Goal: Task Accomplishment & Management: Manage account settings

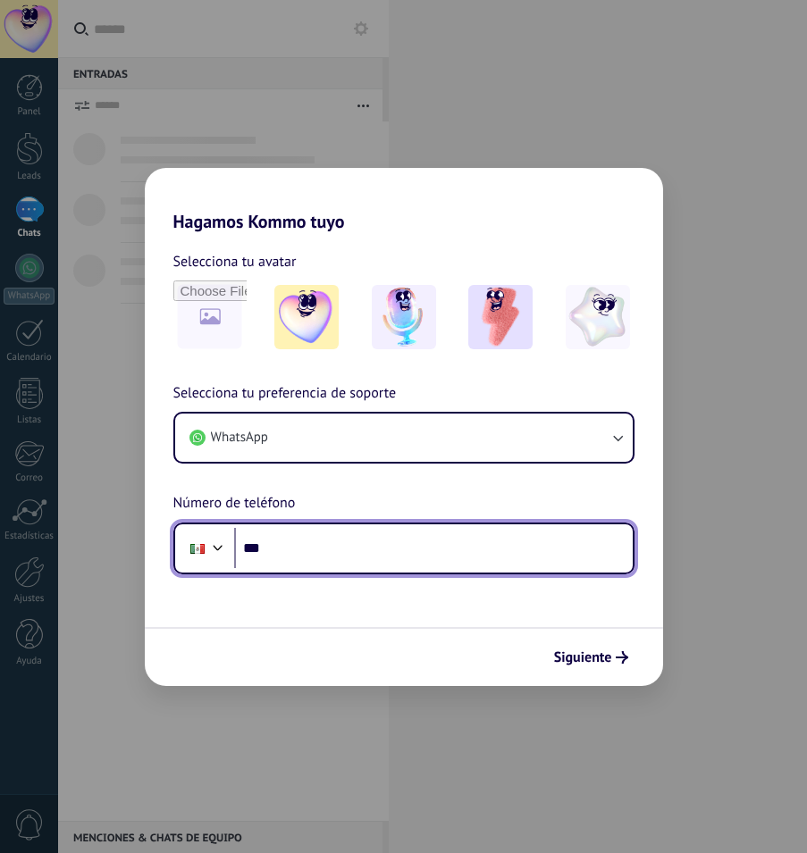
click at [311, 552] on input "***" at bounding box center [433, 548] width 399 height 41
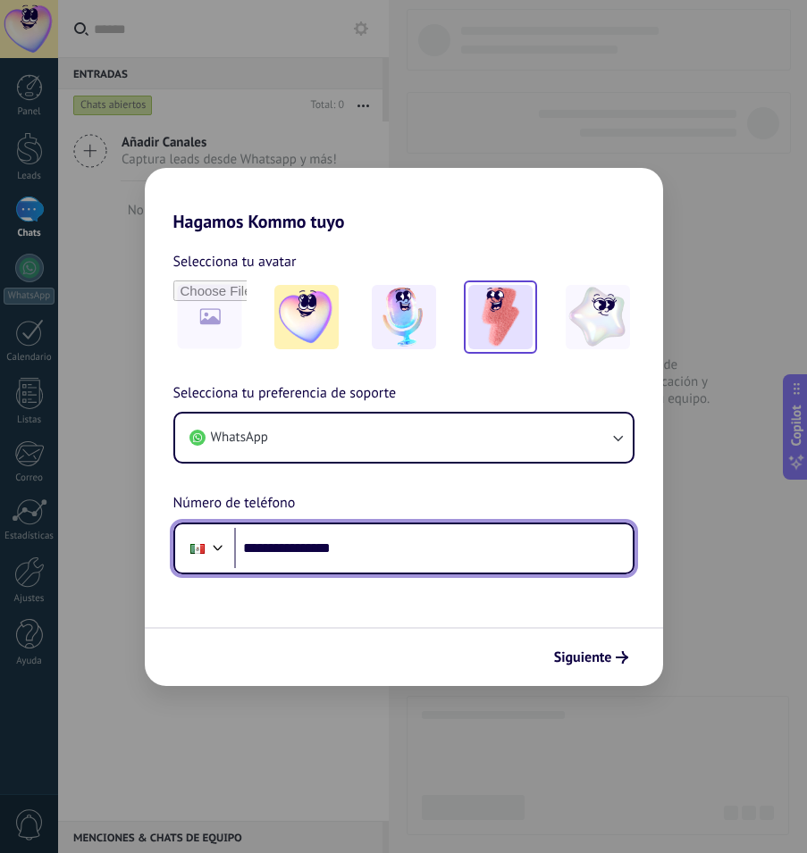
type input "**********"
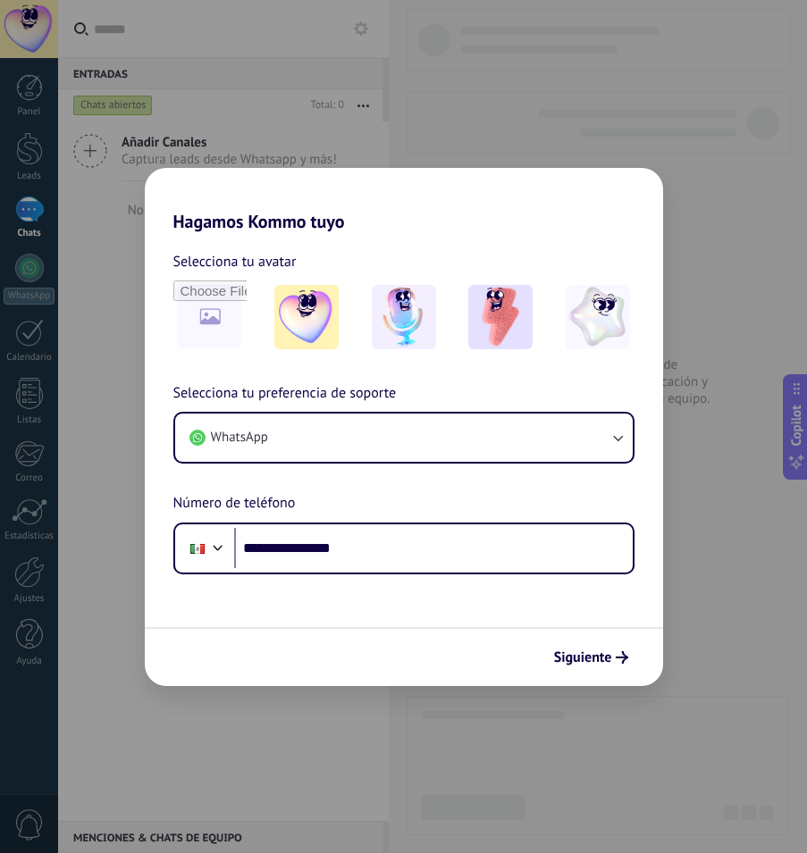
drag, startPoint x: 502, startPoint y: 331, endPoint x: 502, endPoint y: 357, distance: 26.8
click at [502, 331] on img at bounding box center [500, 317] width 64 height 64
click at [593, 664] on span "Siguiente" at bounding box center [583, 657] width 58 height 13
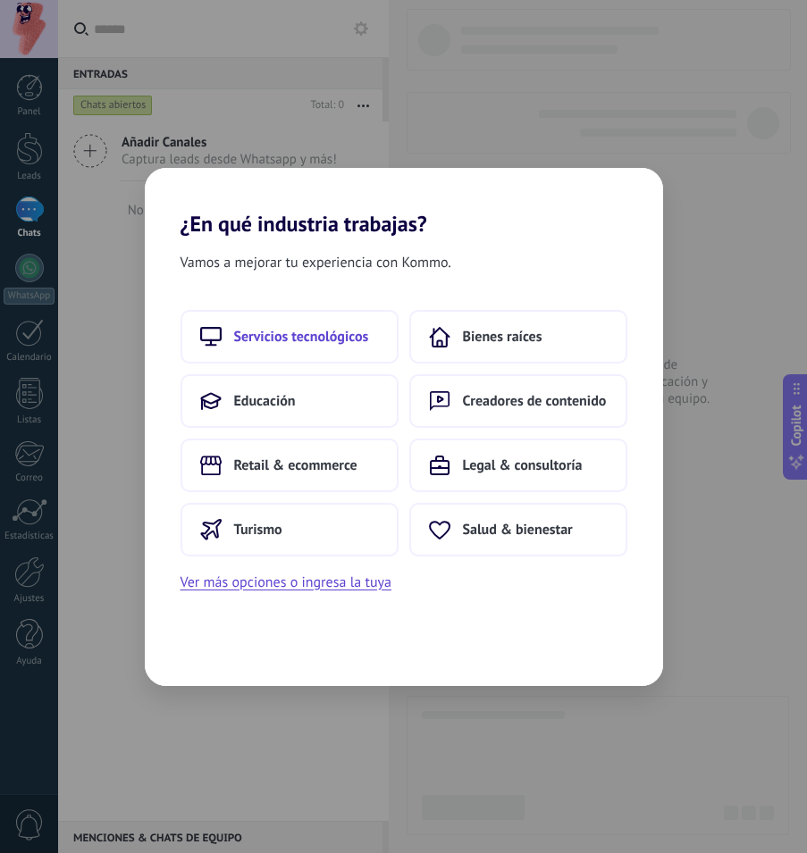
click at [318, 337] on span "Servicios tecnológicos" at bounding box center [301, 337] width 135 height 18
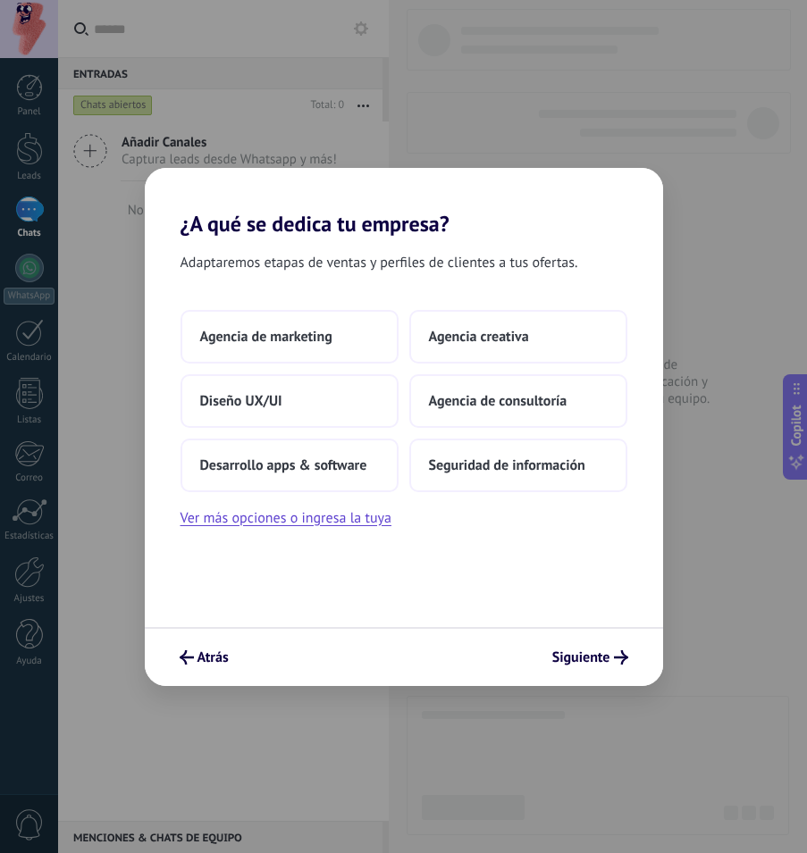
click at [351, 368] on div "Agencia de marketing Agencia creativa Diseño UX/UI Agencia de consultoría Desar…" at bounding box center [404, 401] width 447 height 182
click at [324, 347] on button "Agencia de marketing" at bounding box center [290, 337] width 218 height 54
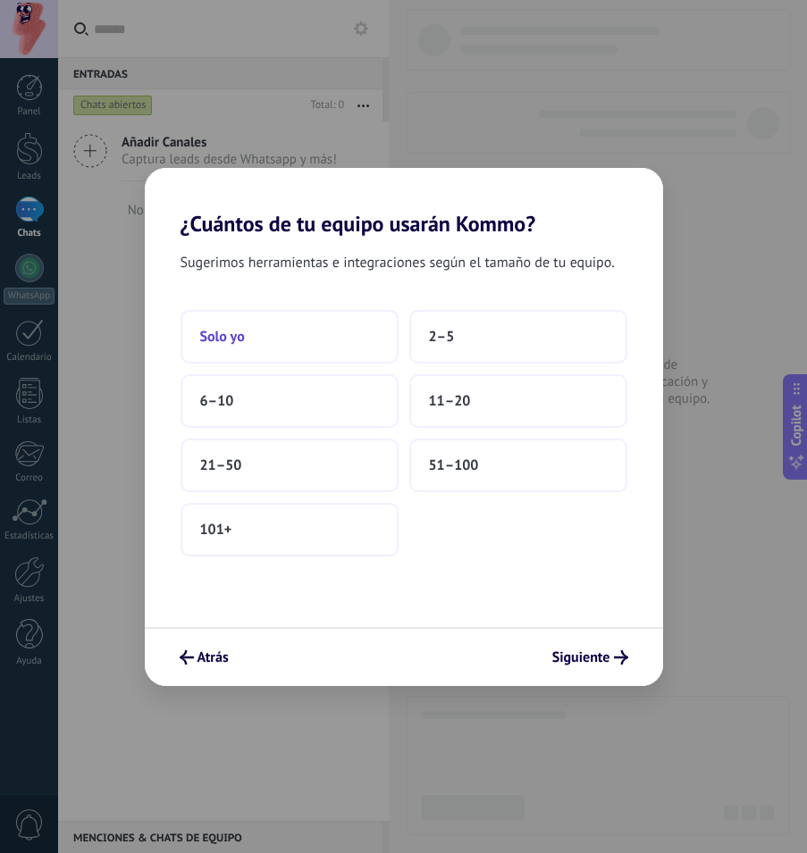
click at [311, 327] on button "Solo yo" at bounding box center [290, 337] width 218 height 54
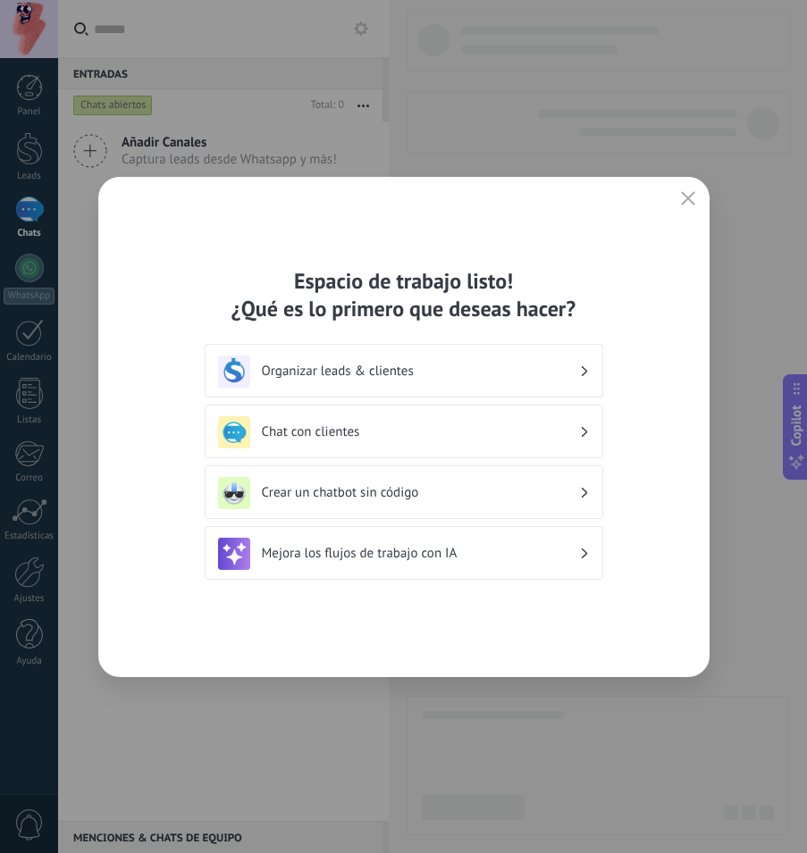
click at [399, 371] on h3 "Organizar leads & clientes" at bounding box center [420, 371] width 317 height 17
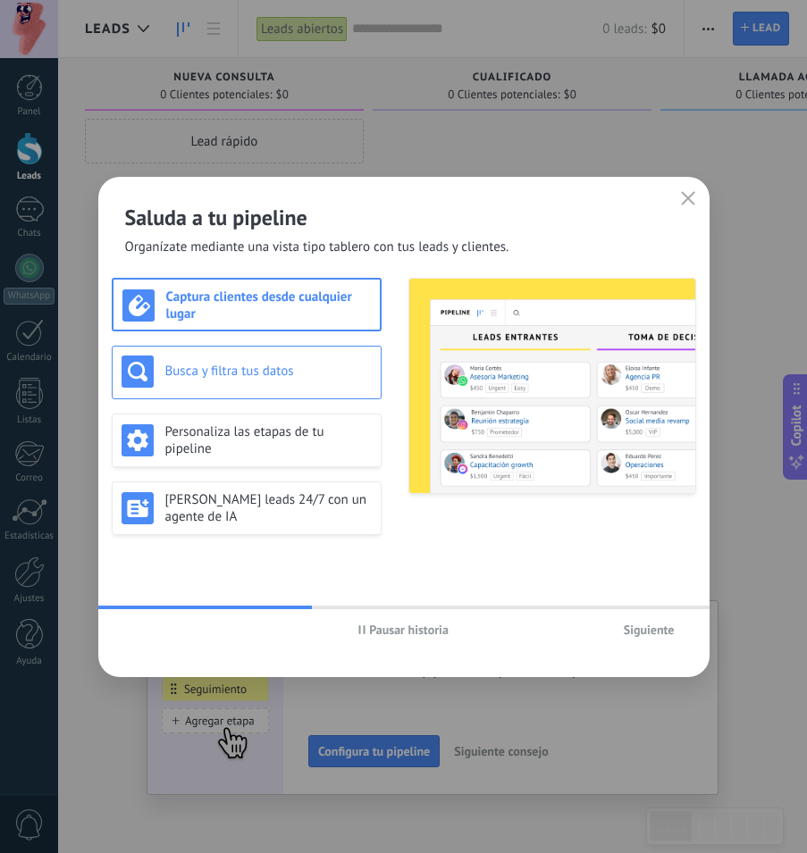
click at [301, 376] on h3 "Busca y filtra tus datos" at bounding box center [268, 371] width 206 height 17
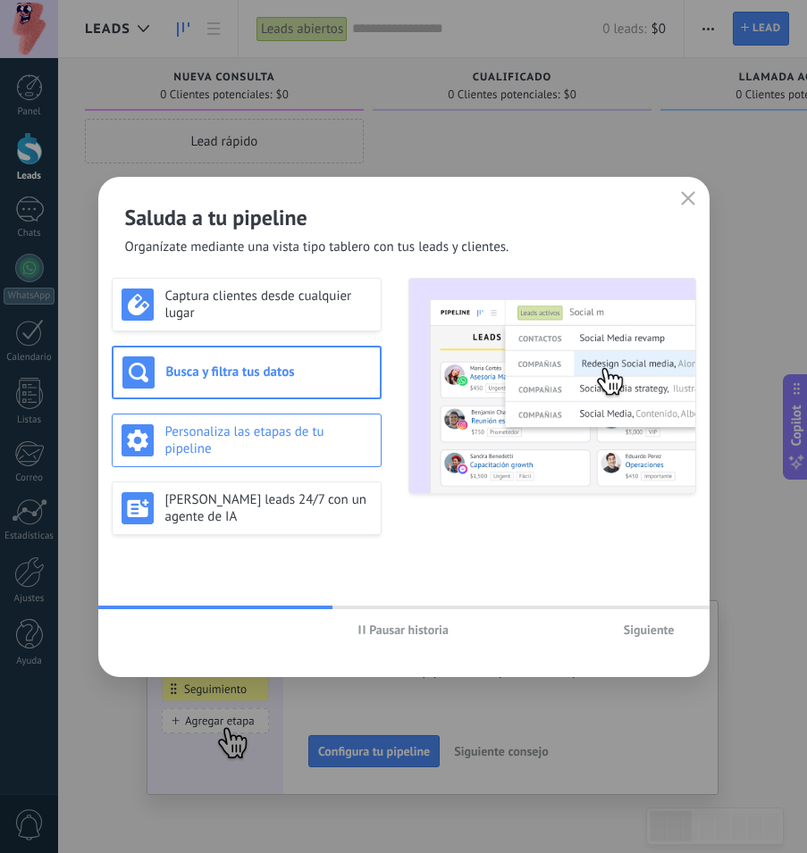
click at [325, 442] on h3 "Personaliza las etapas de tu pipeline" at bounding box center [268, 441] width 206 height 34
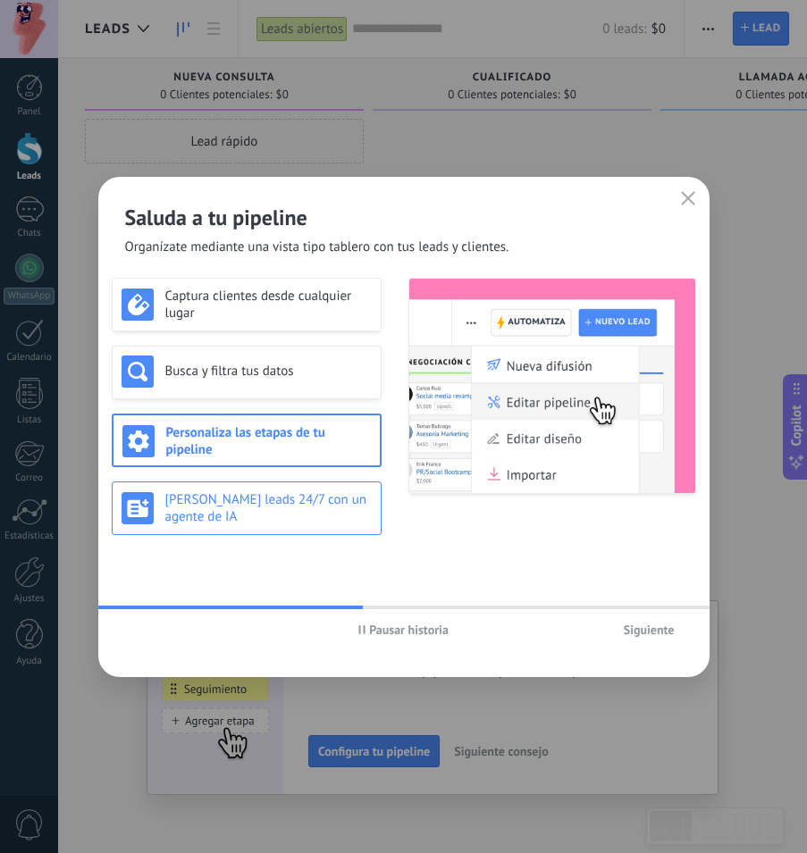
click at [333, 505] on h3 "[PERSON_NAME] leads 24/7 con un agente de IA" at bounding box center [268, 508] width 206 height 34
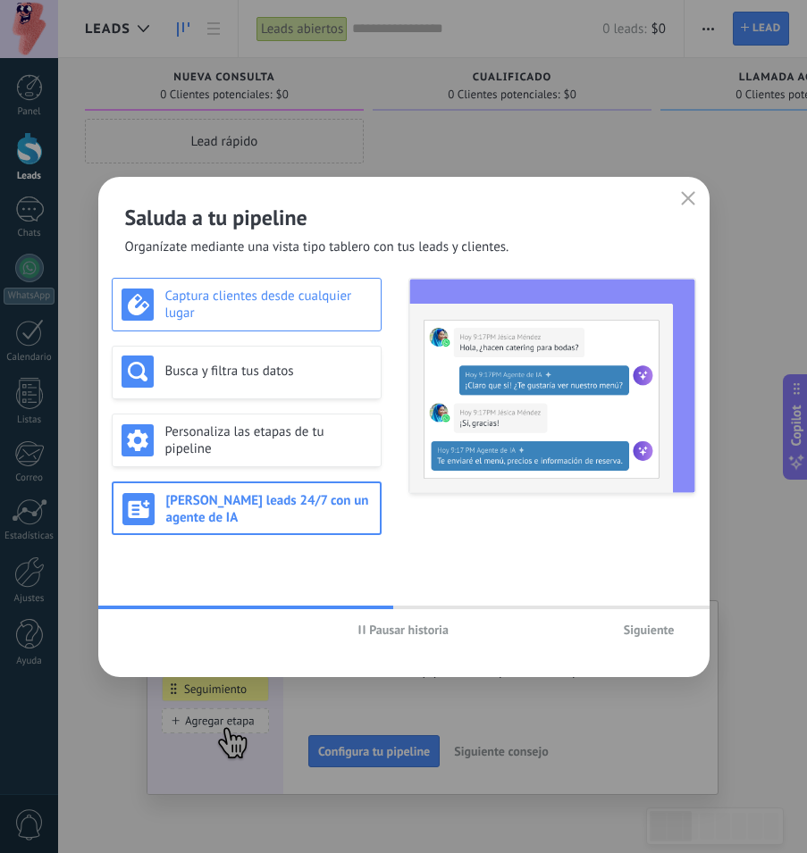
click at [308, 281] on div "Captura clientes desde cualquier lugar" at bounding box center [247, 305] width 270 height 54
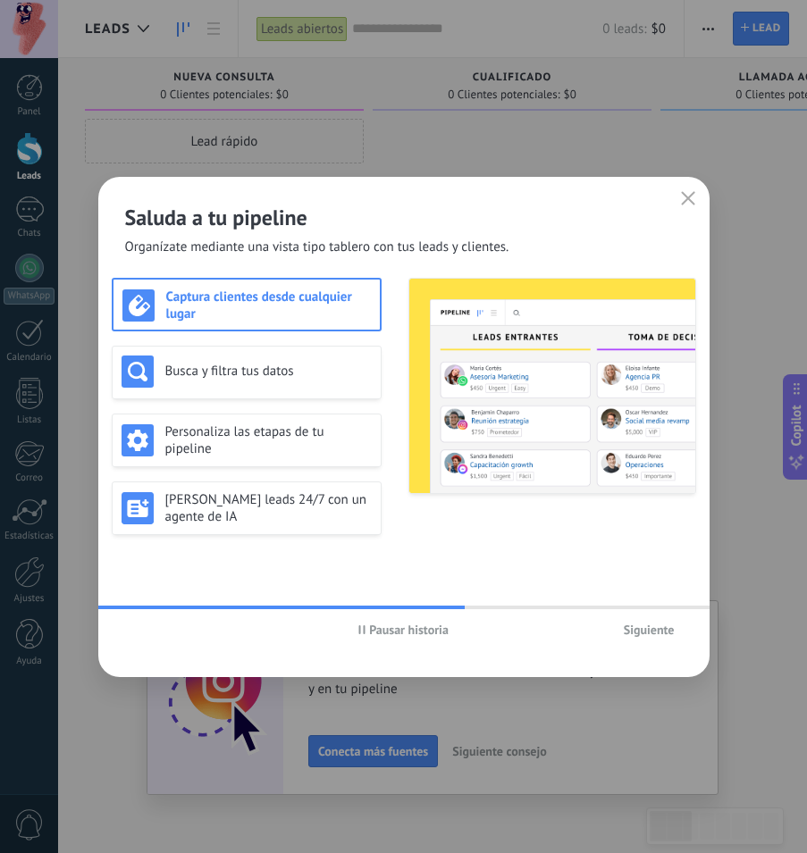
click at [629, 624] on span "Siguiente" at bounding box center [649, 630] width 51 height 13
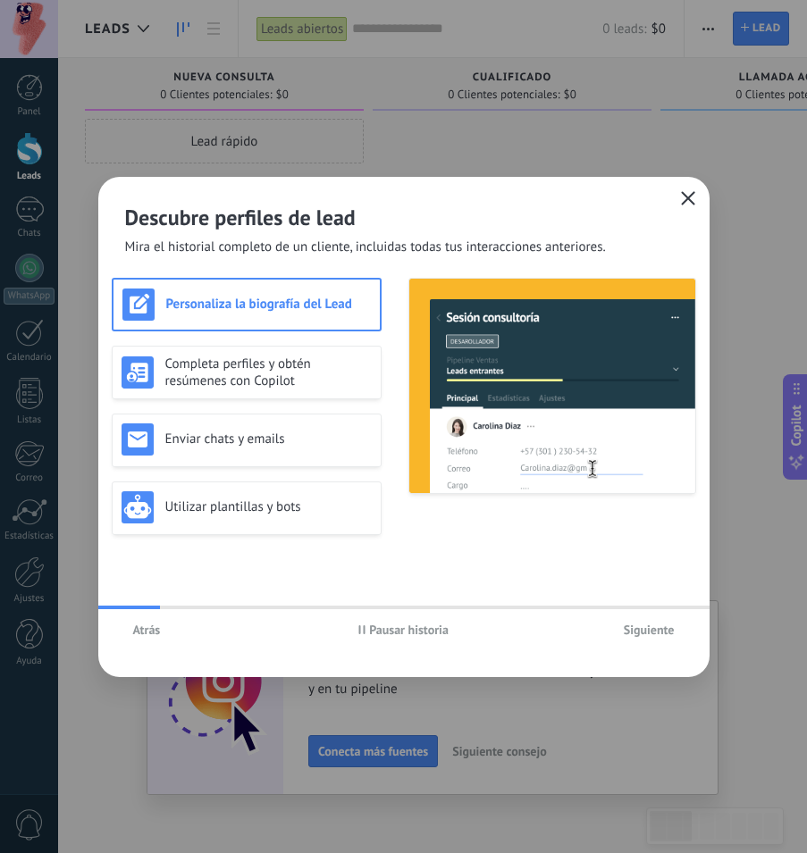
click at [690, 204] on icon "button" at bounding box center [688, 198] width 14 height 14
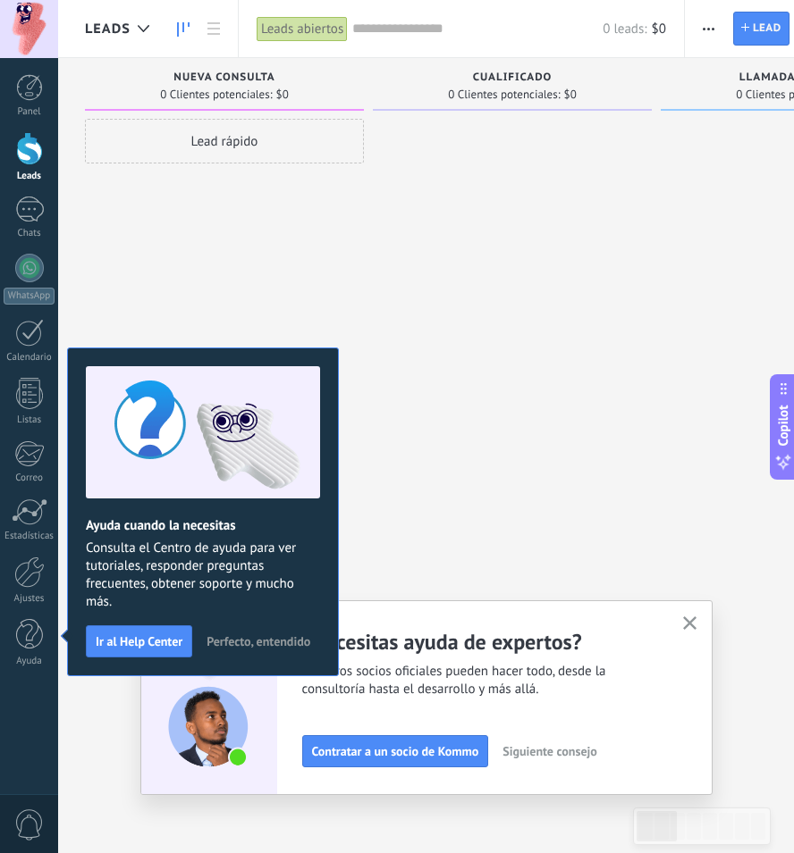
click at [255, 649] on button "Perfecto, entendido" at bounding box center [258, 641] width 120 height 27
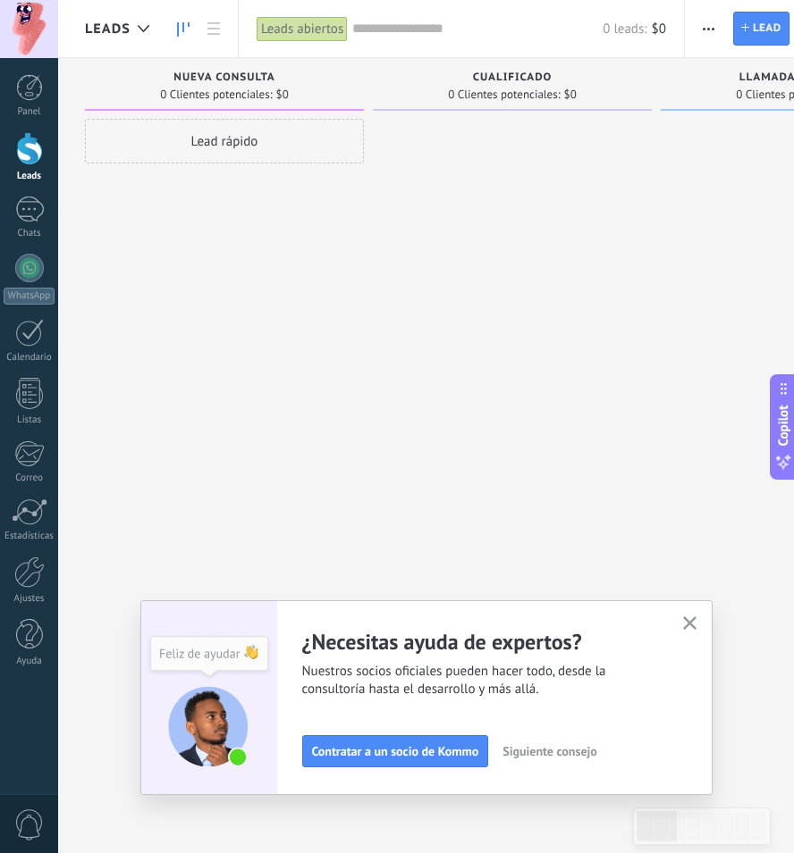
click at [700, 634] on button "button" at bounding box center [689, 624] width 22 height 24
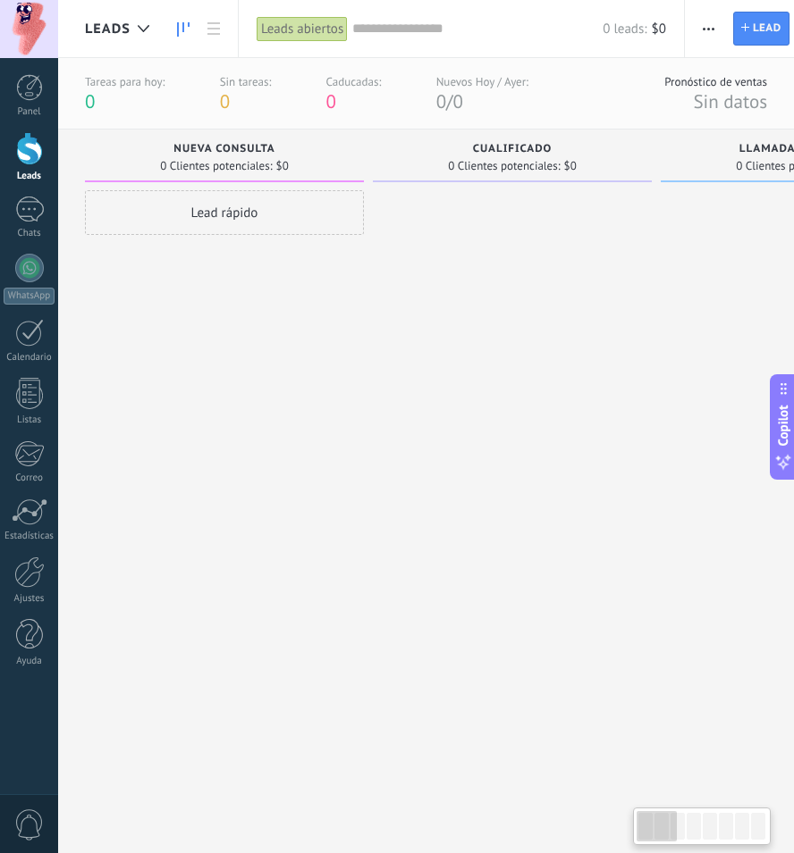
drag, startPoint x: 387, startPoint y: 330, endPoint x: 140, endPoint y: 217, distance: 271.1
click at [279, 339] on div "Lead rápido" at bounding box center [224, 500] width 279 height 620
drag, startPoint x: 328, startPoint y: 395, endPoint x: 162, endPoint y: 254, distance: 218.1
click at [35, 155] on div at bounding box center [29, 148] width 27 height 33
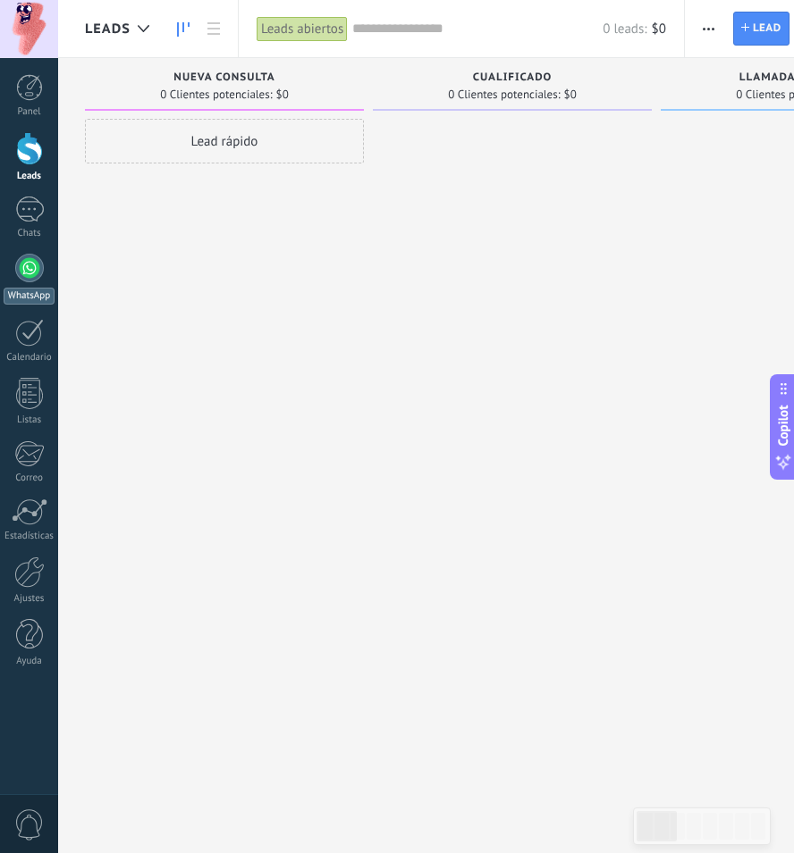
click at [13, 266] on link "WhatsApp" at bounding box center [29, 279] width 58 height 51
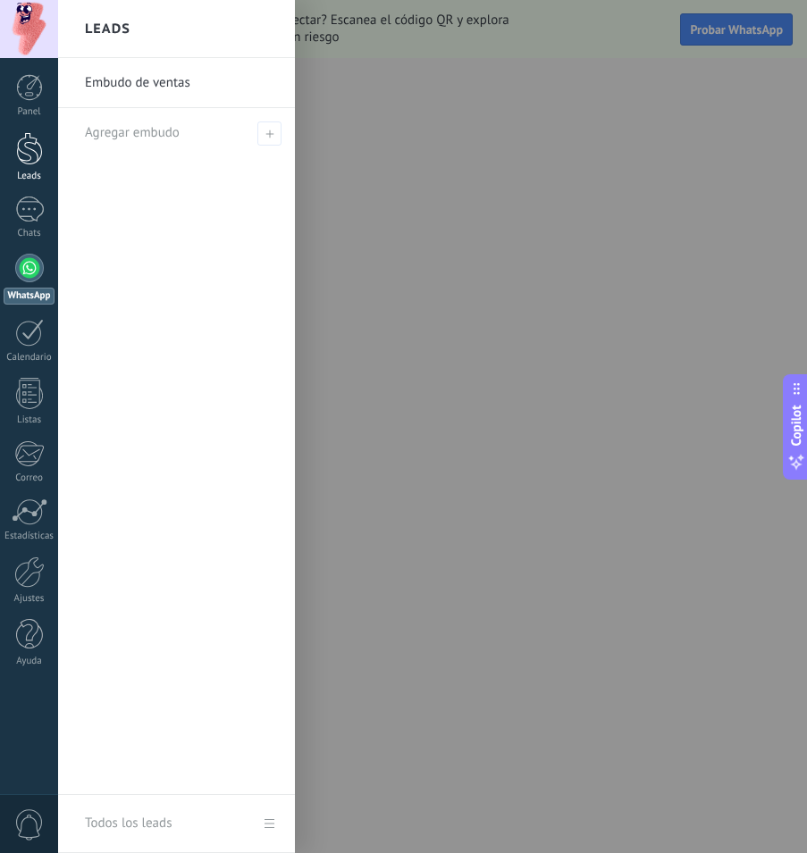
click at [31, 156] on div at bounding box center [29, 148] width 27 height 33
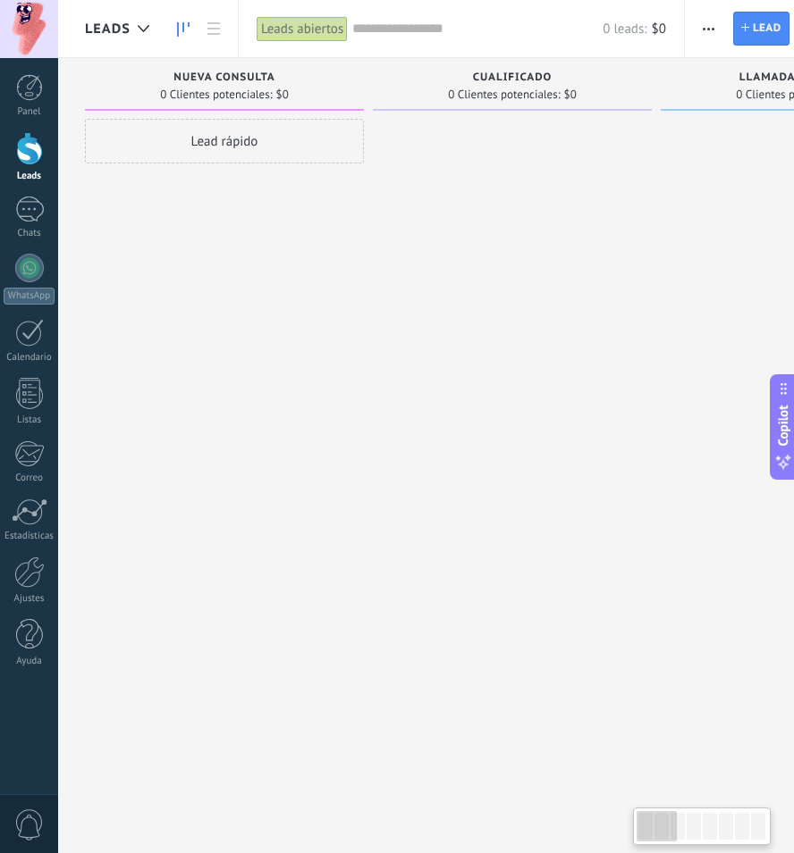
drag, startPoint x: 461, startPoint y: 231, endPoint x: 320, endPoint y: 216, distance: 142.0
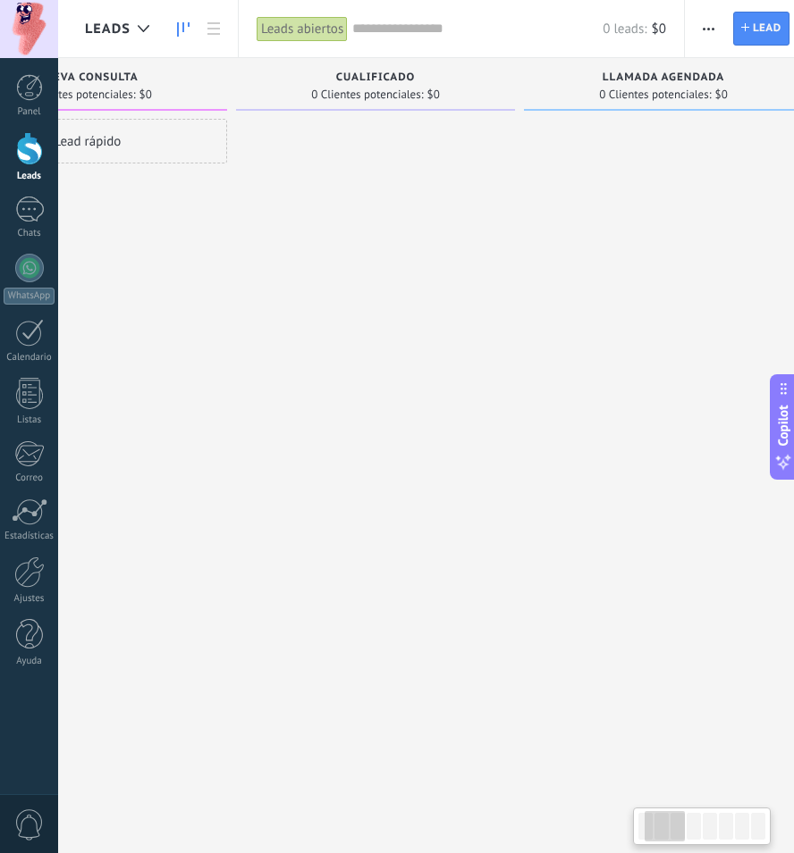
drag, startPoint x: 458, startPoint y: 205, endPoint x: 321, endPoint y: 211, distance: 136.9
click at [321, 211] on div at bounding box center [375, 429] width 279 height 620
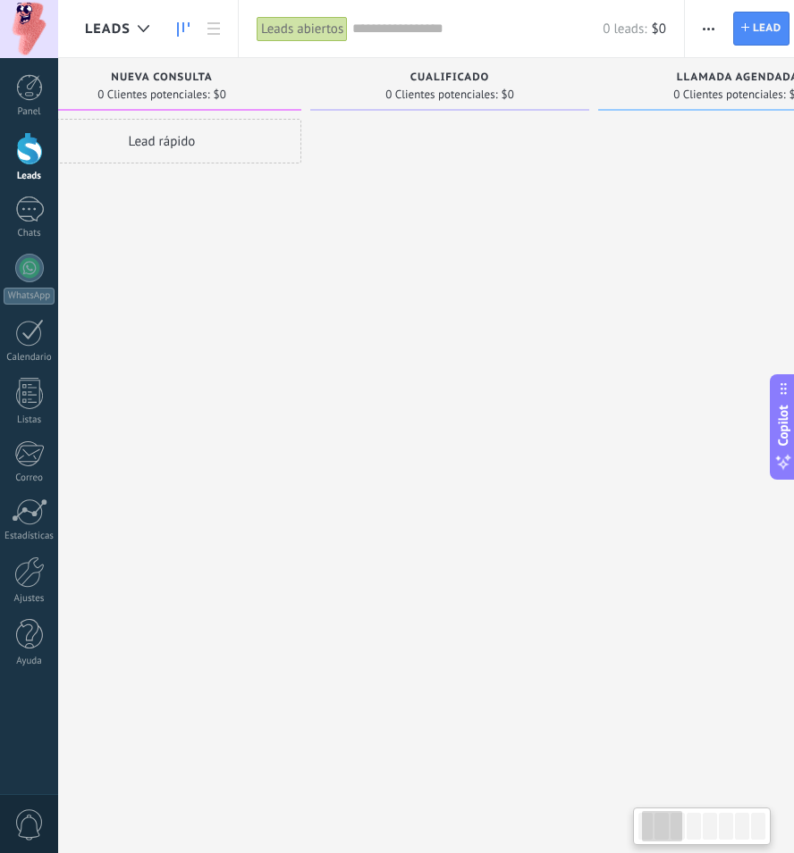
drag, startPoint x: 332, startPoint y: 189, endPoint x: 417, endPoint y: 190, distance: 84.9
click at [417, 190] on div at bounding box center [449, 429] width 279 height 620
click at [312, 107] on div "Nueva consulta 0 Clientes potenciales: $0 Lead rápido" at bounding box center [177, 398] width 288 height 681
click at [382, 91] on div "0 Clientes potenciales: $0" at bounding box center [460, 94] width 261 height 15
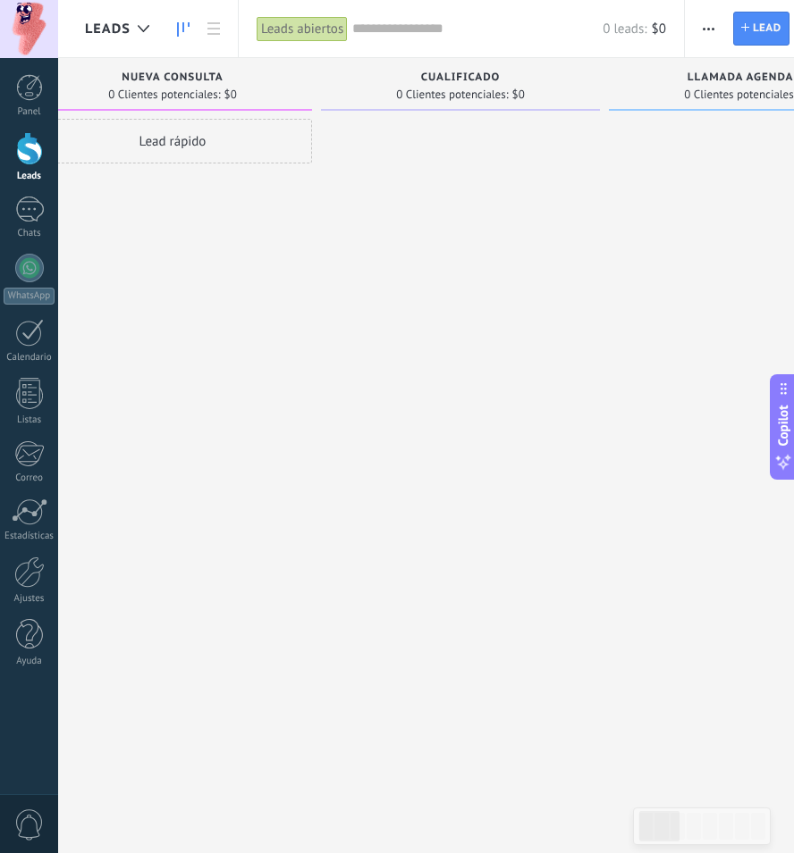
click at [393, 80] on div "Cualificado" at bounding box center [460, 78] width 261 height 15
click at [241, 83] on div "Nueva consulta" at bounding box center [172, 78] width 261 height 15
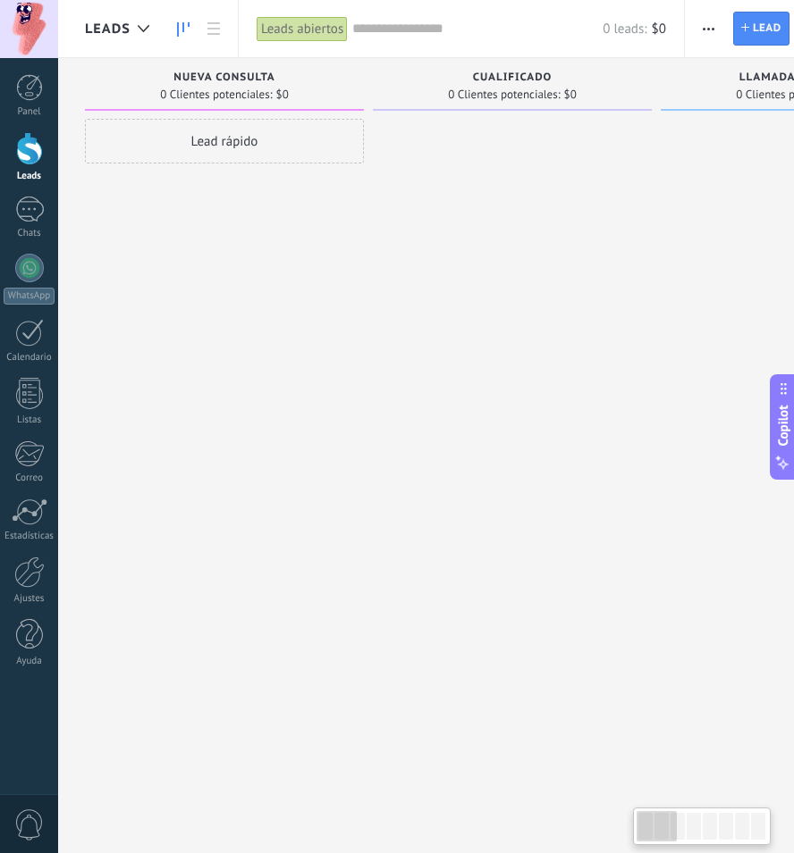
drag, startPoint x: 301, startPoint y: 91, endPoint x: 421, endPoint y: 100, distance: 120.1
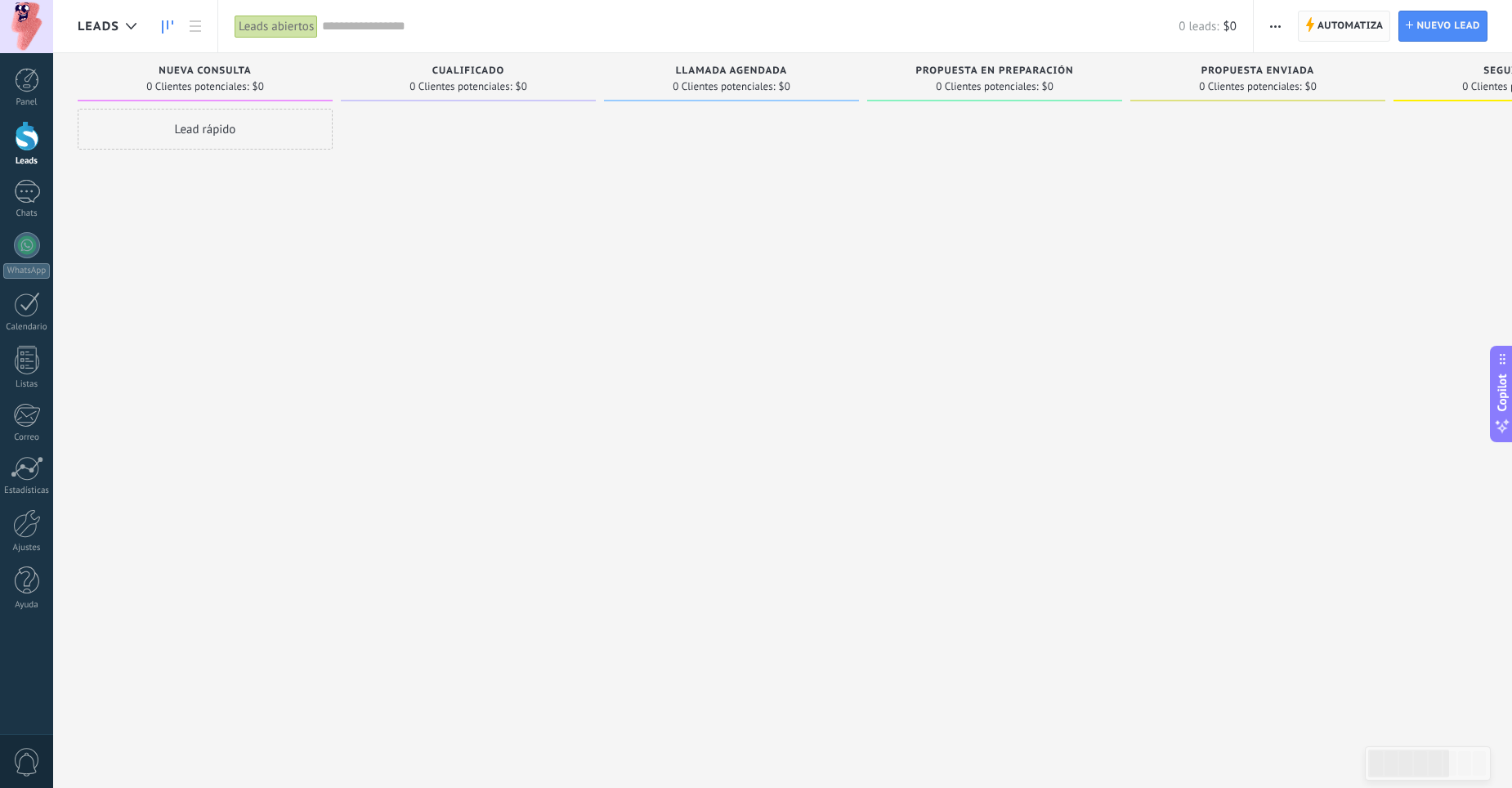
click at [737, 35] on span "Automatiza Automatiza" at bounding box center [1345, 27] width 93 height 31
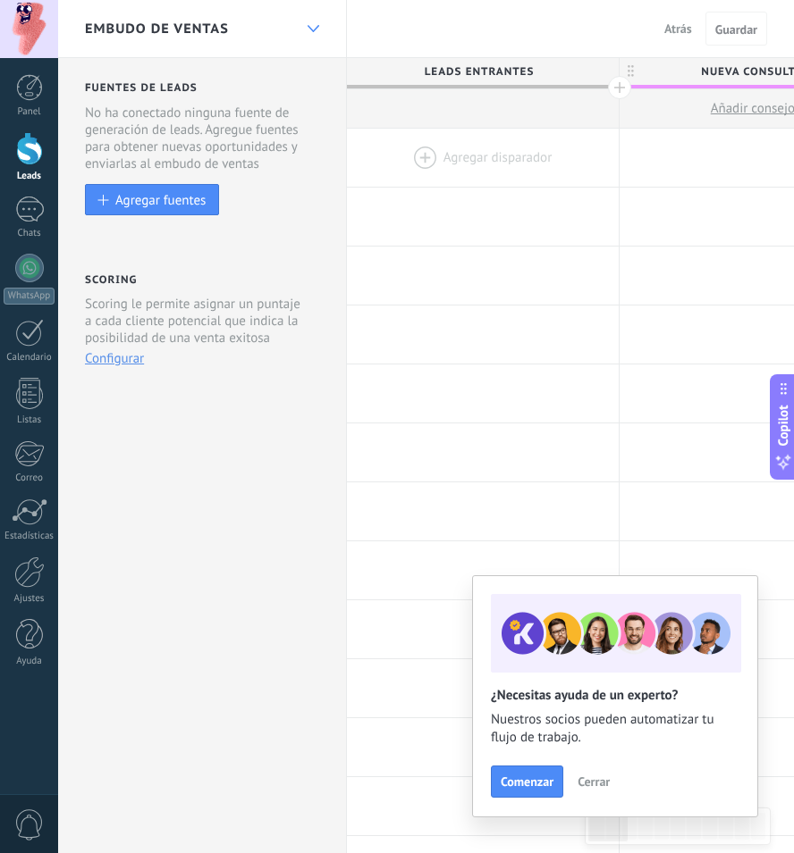
drag, startPoint x: 322, startPoint y: 24, endPoint x: 322, endPoint y: 36, distance: 11.6
click at [322, 35] on div at bounding box center [313, 29] width 30 height 35
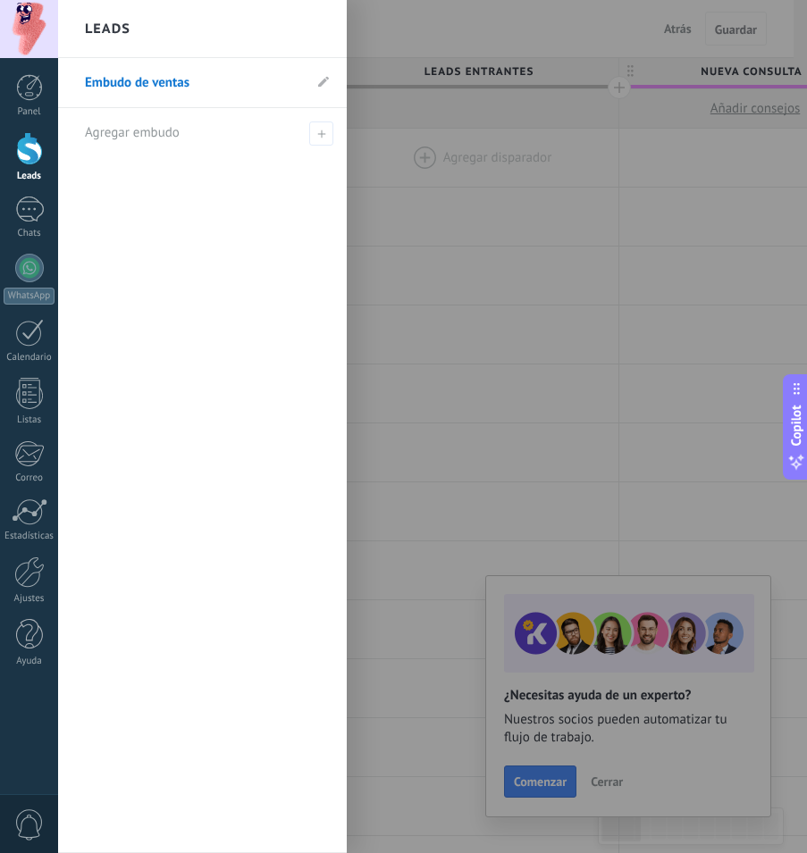
click at [360, 24] on div at bounding box center [461, 426] width 807 height 853
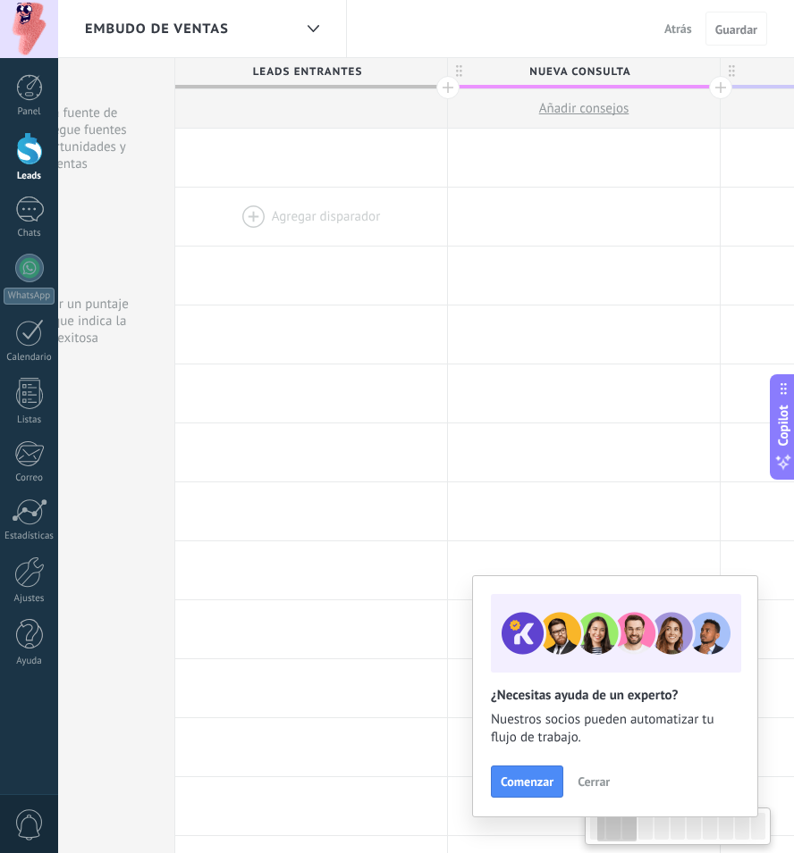
drag, startPoint x: 402, startPoint y: 220, endPoint x: 475, endPoint y: 244, distance: 76.3
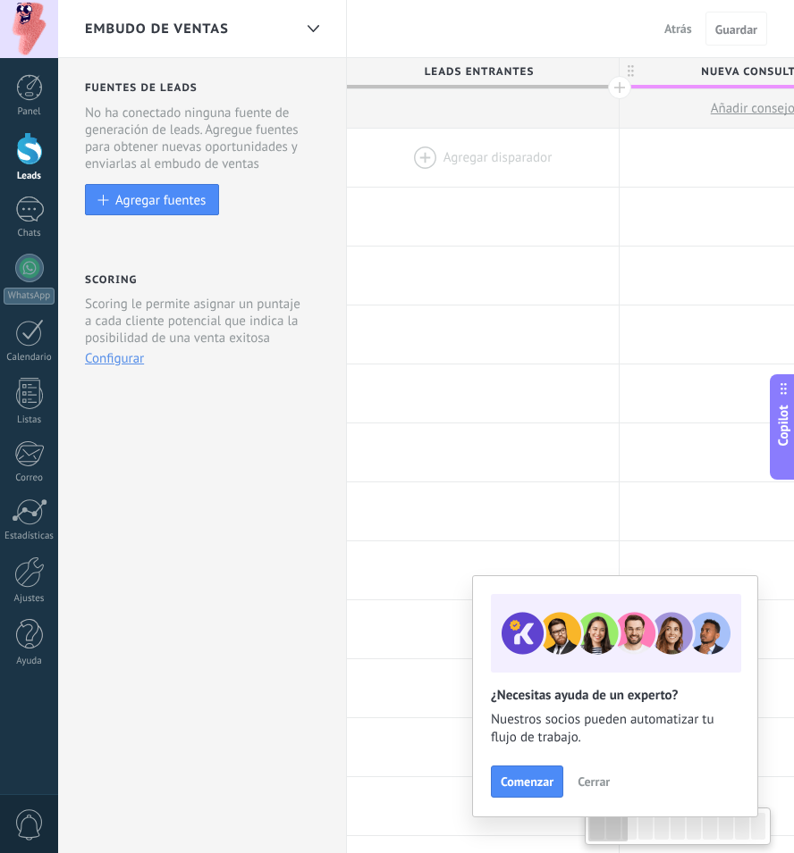
drag, startPoint x: 511, startPoint y: 196, endPoint x: 768, endPoint y: 108, distance: 271.8
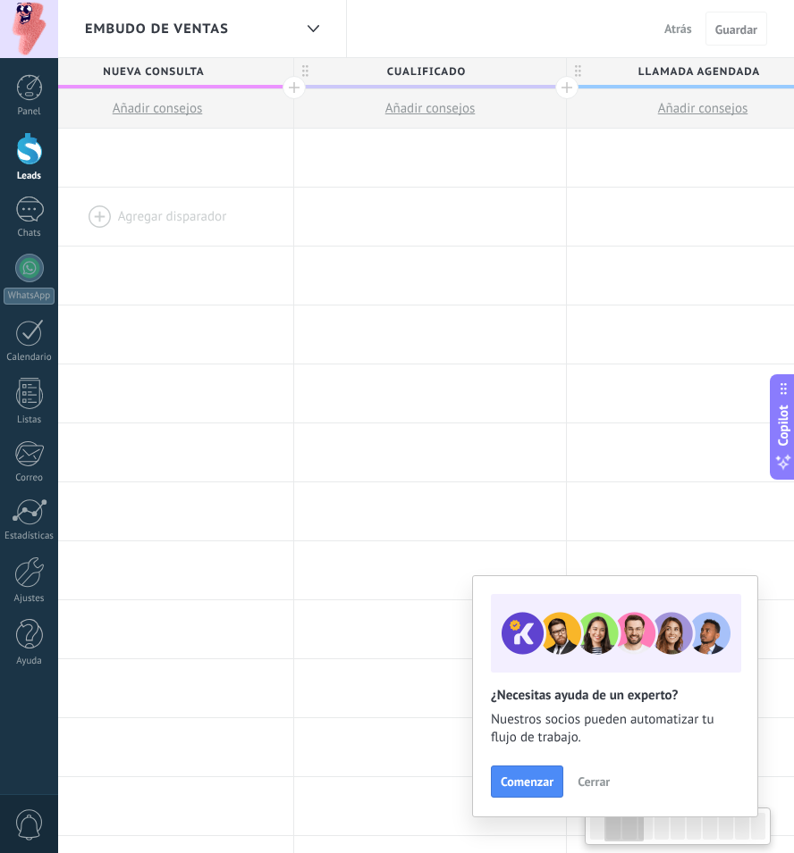
drag, startPoint x: 504, startPoint y: 207, endPoint x: 615, endPoint y: 220, distance: 111.5
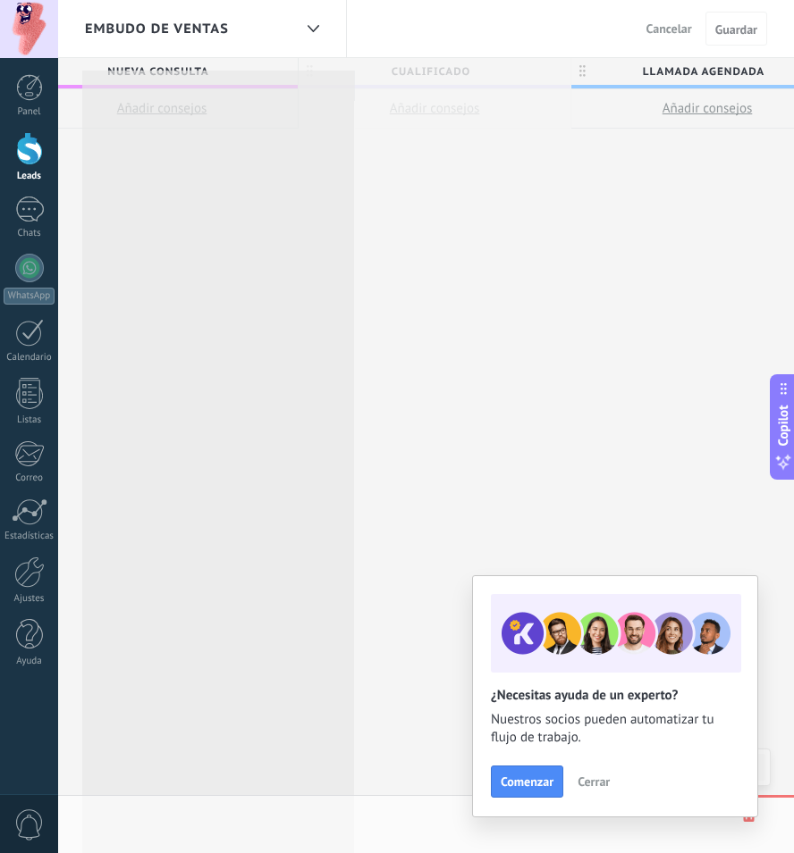
drag, startPoint x: 452, startPoint y: 70, endPoint x: 263, endPoint y: 82, distance: 189.9
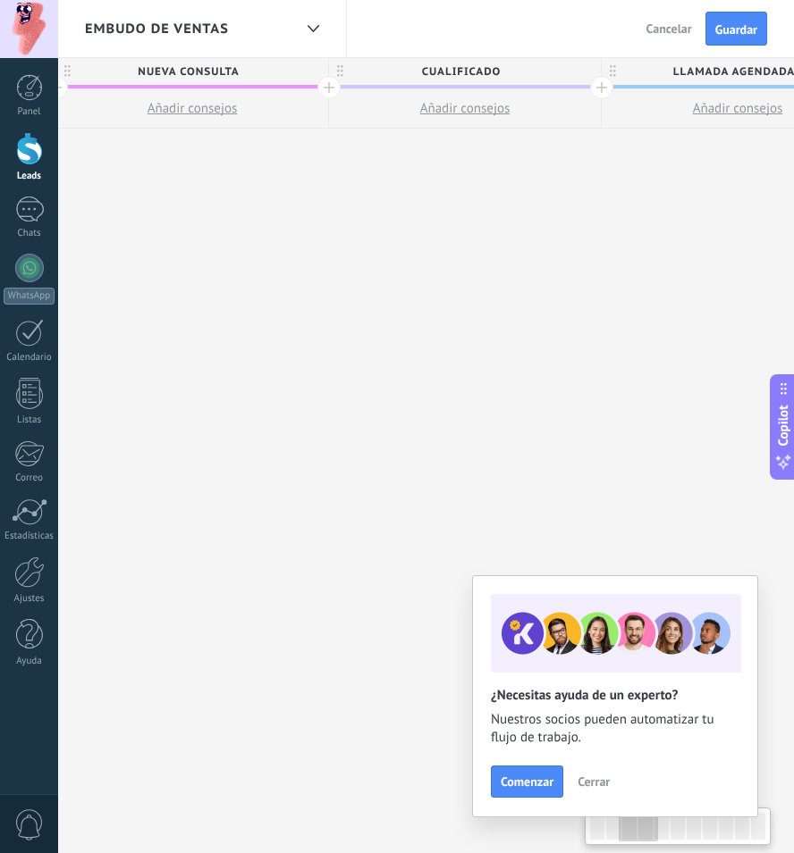
scroll to position [0, 561]
click at [401, 78] on span "Cualificado" at bounding box center [462, 72] width 263 height 28
click at [401, 78] on input "**********" at bounding box center [462, 71] width 237 height 27
type input "**********"
click at [585, 70] on span at bounding box center [586, 72] width 13 height 13
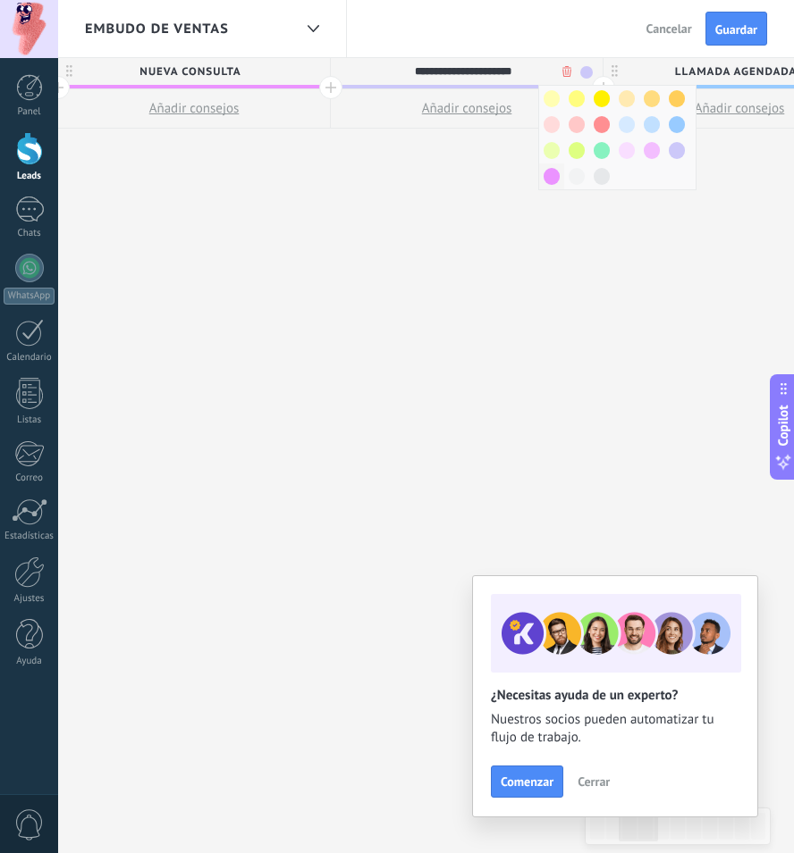
click at [557, 177] on span at bounding box center [551, 176] width 16 height 17
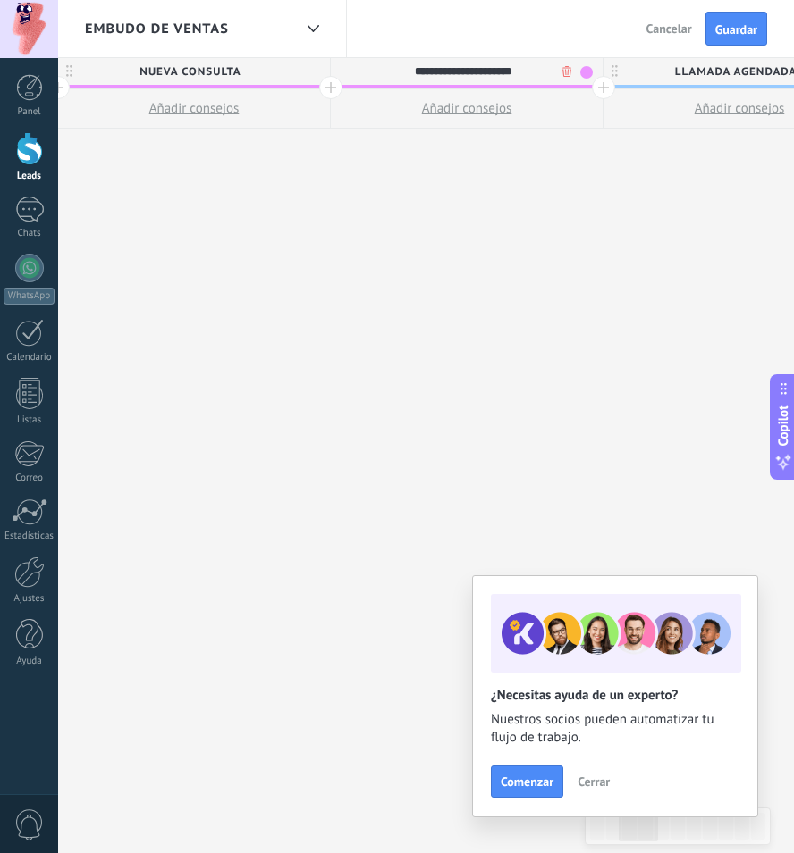
click at [587, 74] on span at bounding box center [586, 72] width 13 height 13
click at [606, 121] on span at bounding box center [601, 124] width 16 height 17
click at [443, 68] on span "ATENCION PERSONALIZADA" at bounding box center [462, 72] width 263 height 28
click at [760, 25] on button "Guardar" at bounding box center [736, 29] width 62 height 34
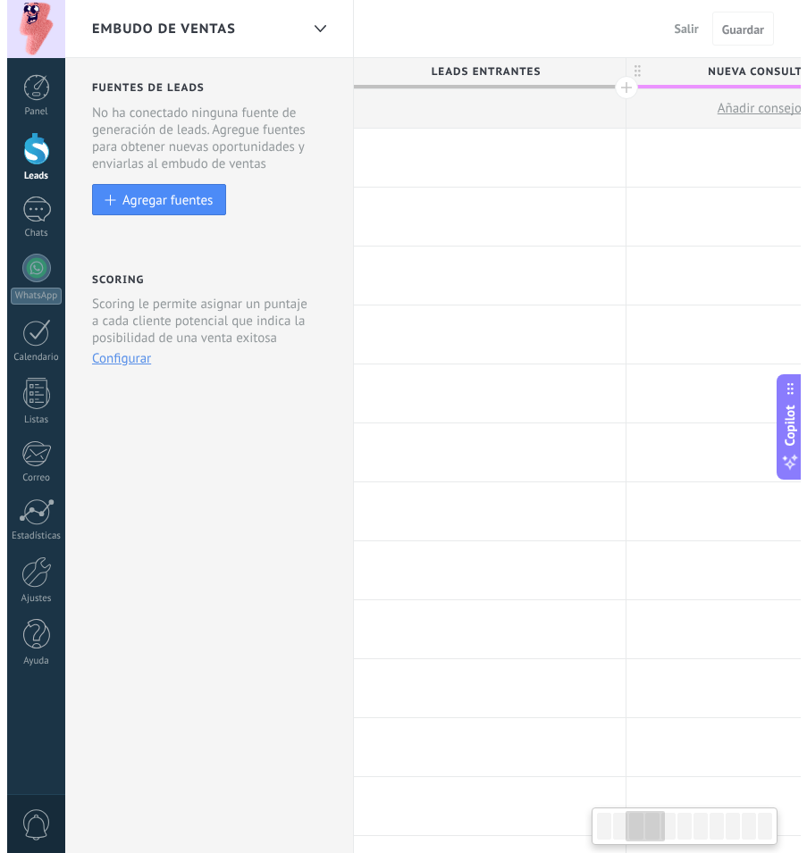
scroll to position [0, 561]
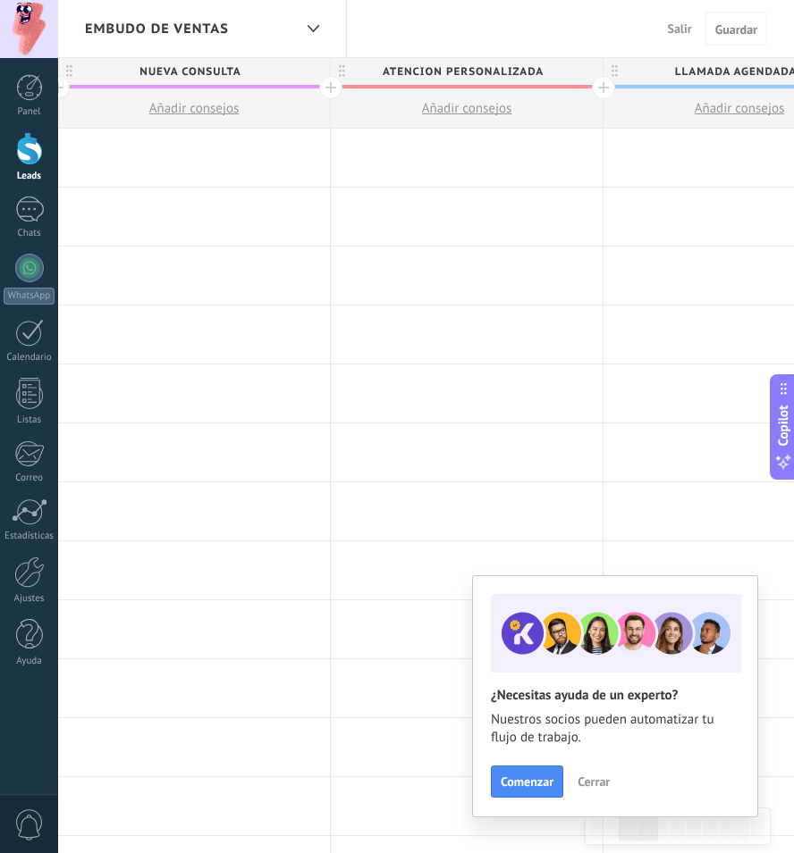
click at [689, 96] on button "Añadir consejos" at bounding box center [739, 108] width 272 height 38
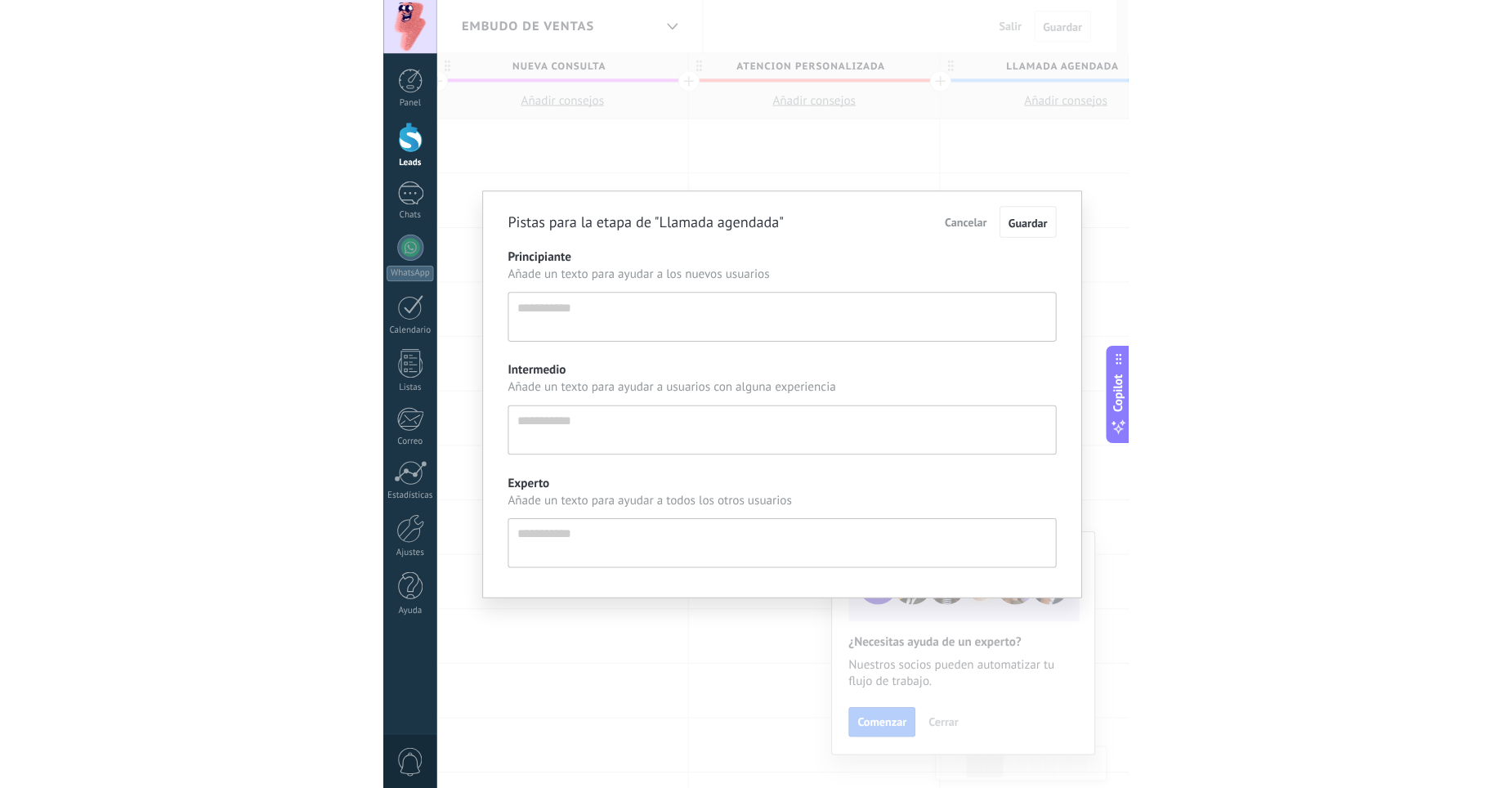
scroll to position [16, 0]
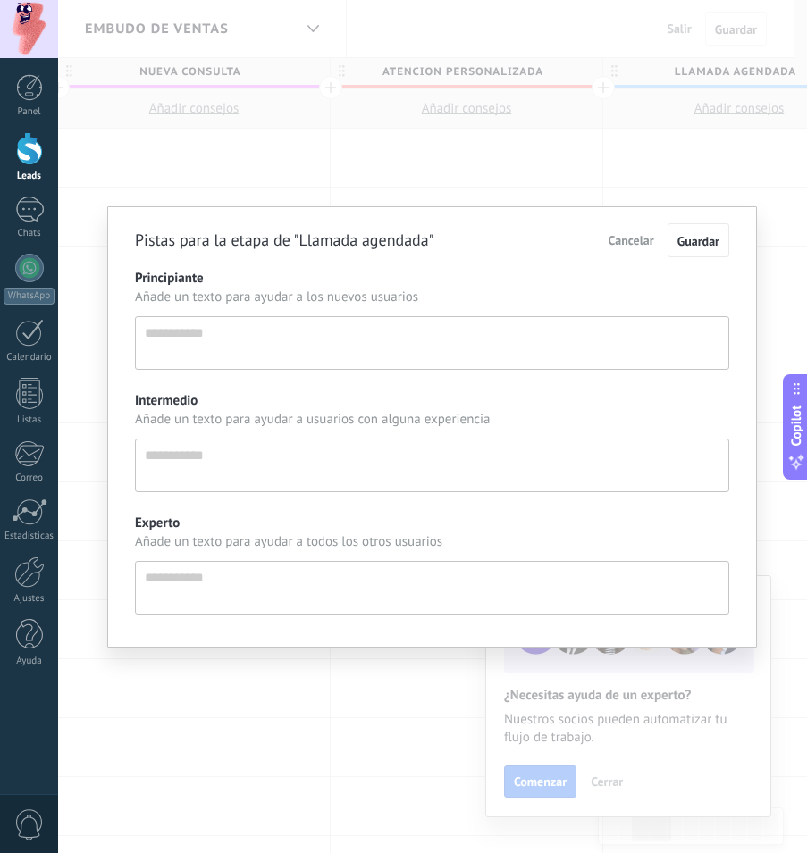
click at [607, 194] on div "Pistas para la etapa de "Llamada agendada" Cancelar Guardar Principiante Añade …" at bounding box center [432, 426] width 749 height 853
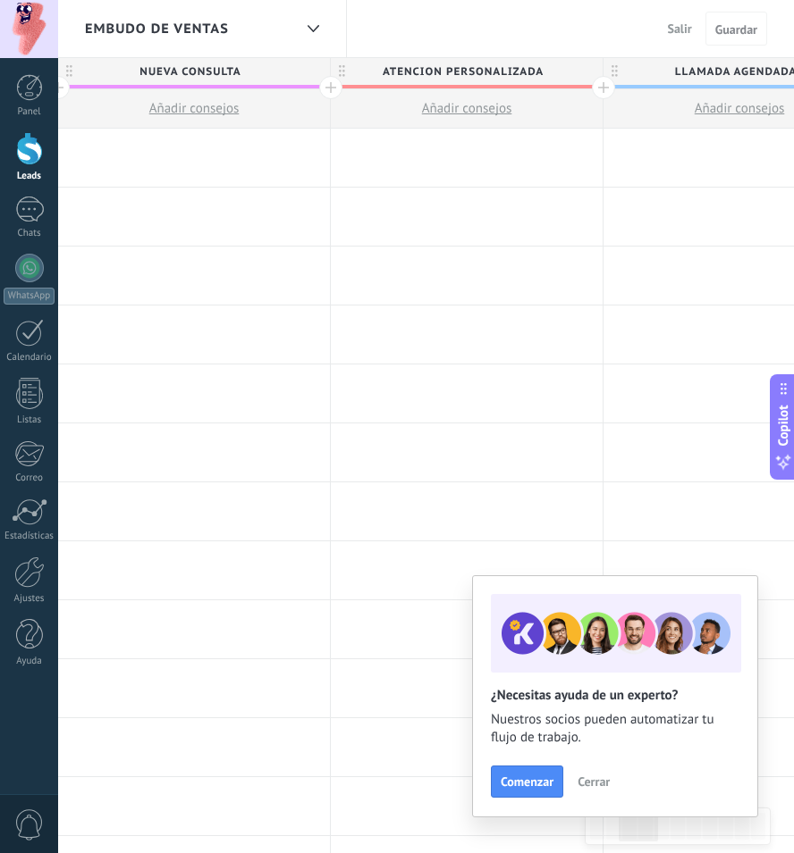
type textarea "**********"
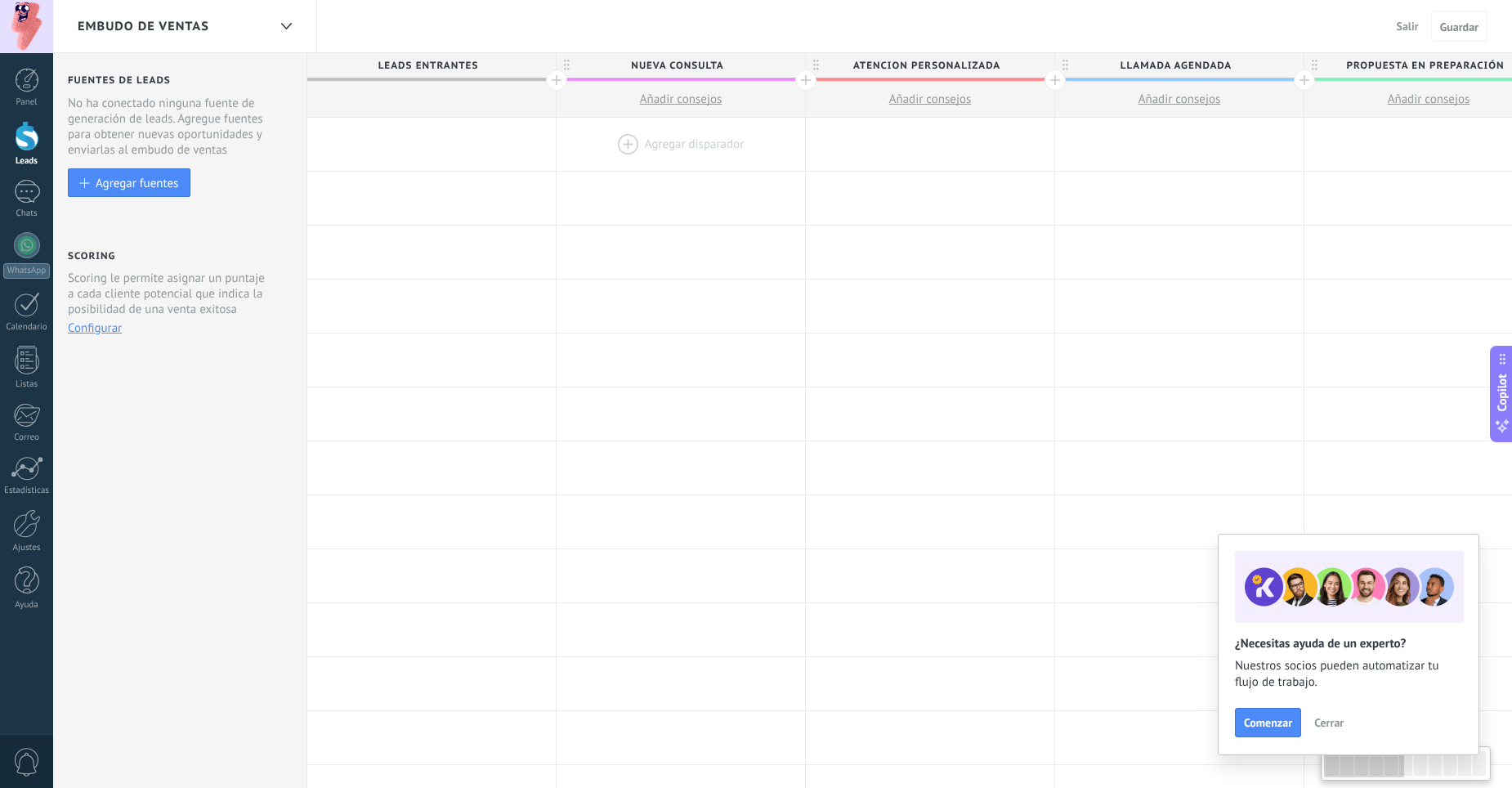
scroll to position [0, 0]
drag, startPoint x: 1239, startPoint y: 243, endPoint x: 793, endPoint y: 161, distance: 453.5
drag, startPoint x: 686, startPoint y: 232, endPoint x: 536, endPoint y: 237, distance: 150.1
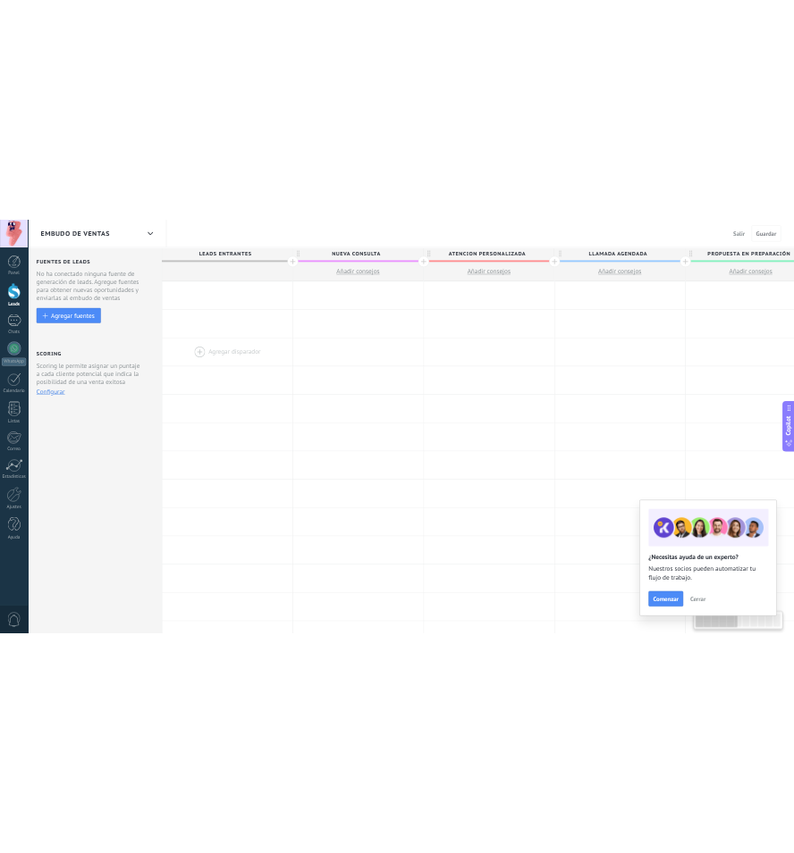
scroll to position [0, 4]
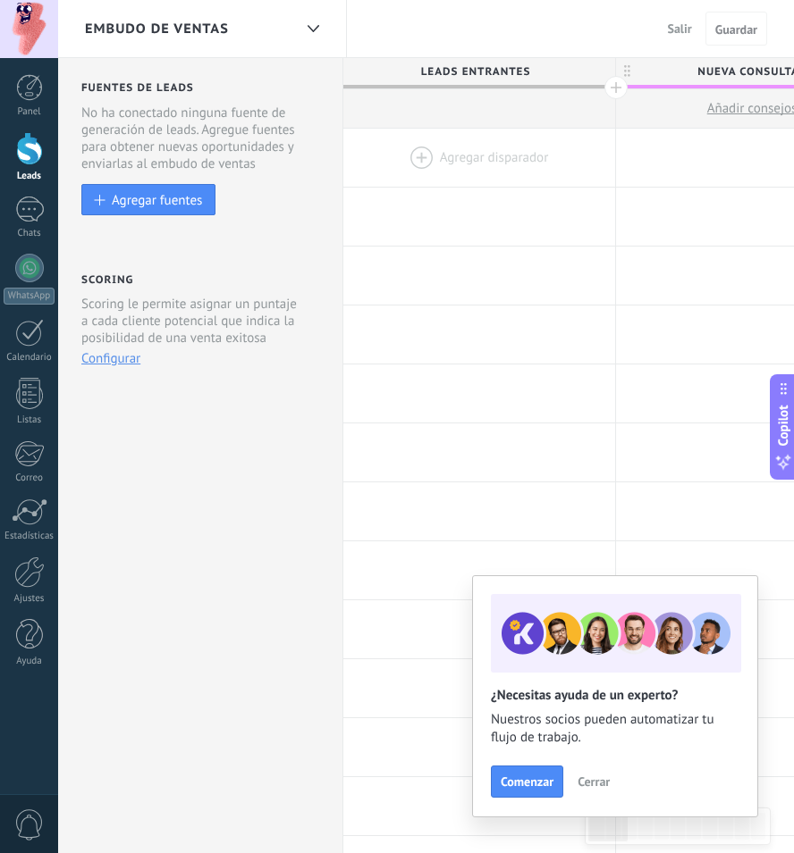
click at [344, 132] on div at bounding box center [479, 158] width 272 height 58
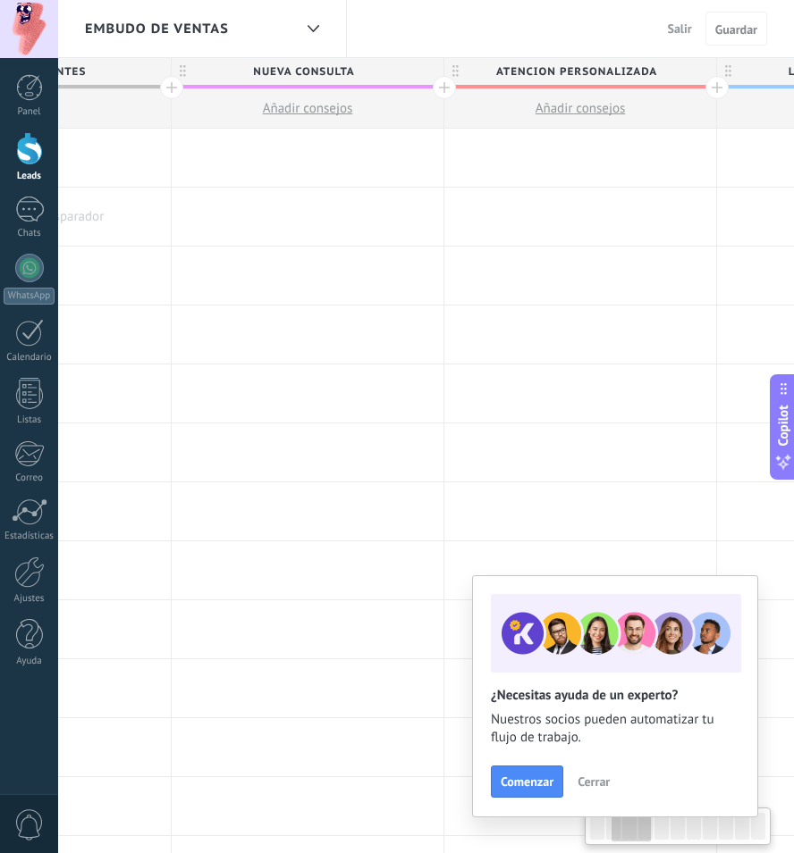
drag, startPoint x: 493, startPoint y: 198, endPoint x: 536, endPoint y: 199, distance: 42.9
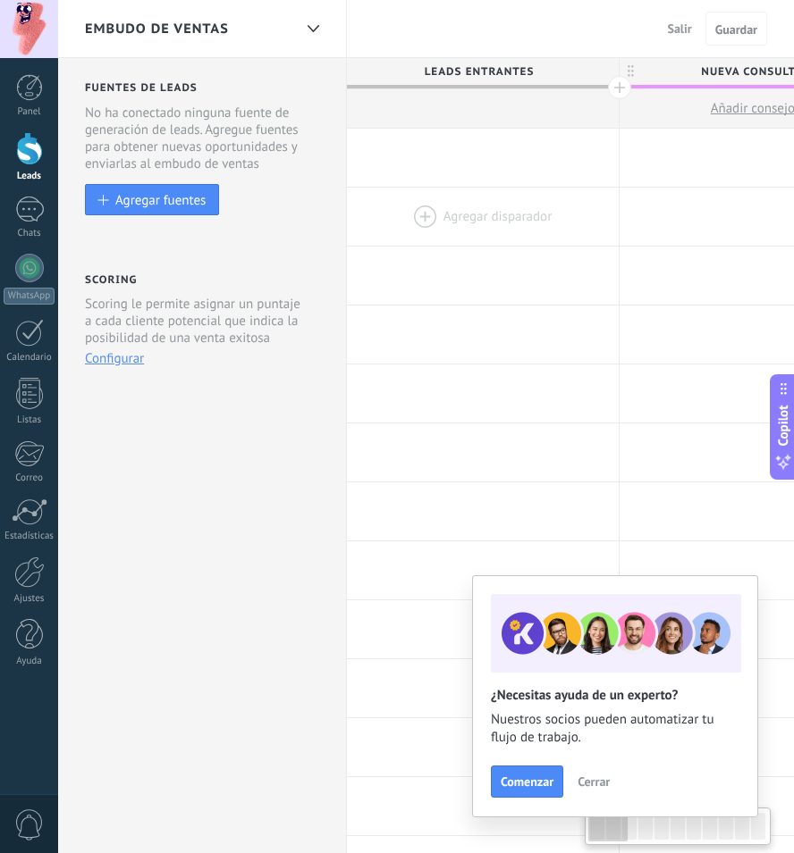
drag, startPoint x: 425, startPoint y: 202, endPoint x: 275, endPoint y: 194, distance: 150.3
drag, startPoint x: 531, startPoint y: 193, endPoint x: 287, endPoint y: 188, distance: 244.0
